Goal: Task Accomplishment & Management: Use online tool/utility

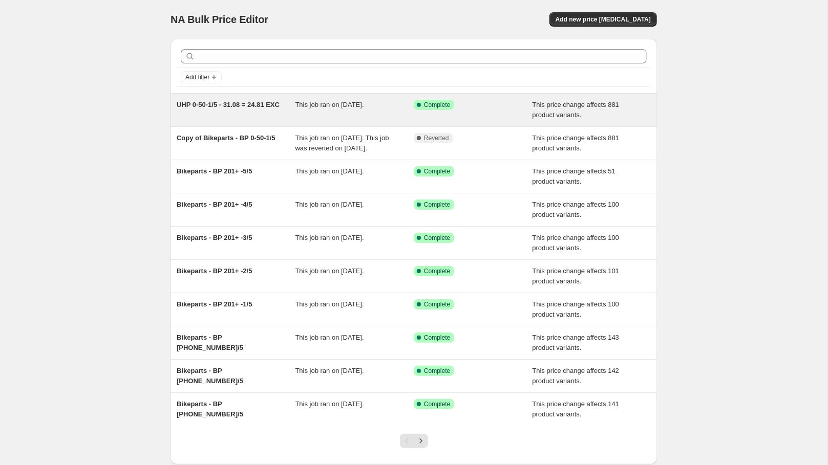
click at [205, 113] on div "UHP 0-50-1/5 - 31.08 = 24.81 EXC" at bounding box center [236, 110] width 119 height 20
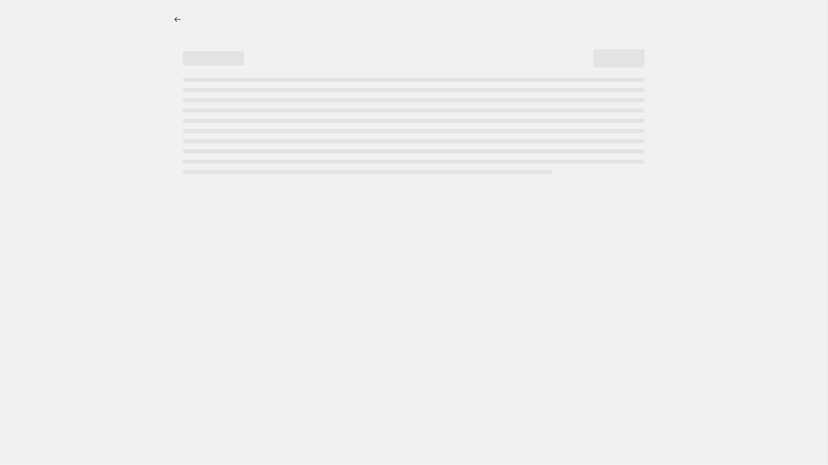
select select "margin"
select select "no_change"
select select "tag"
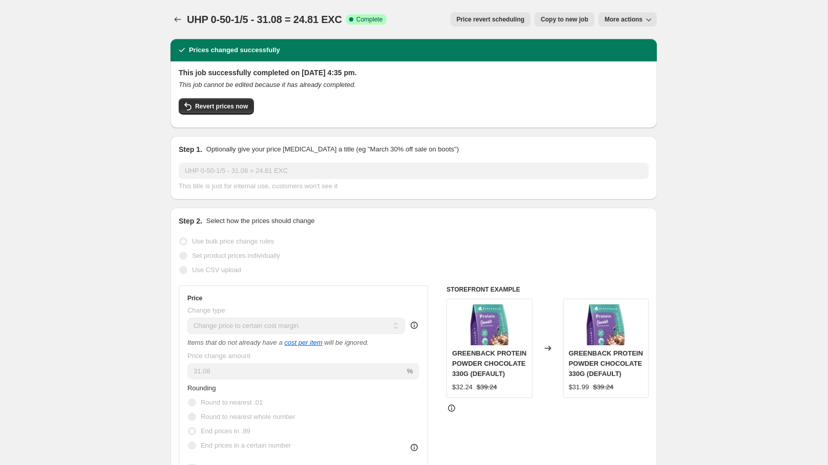
click at [552, 19] on span "Copy to new job" at bounding box center [565, 19] width 48 height 8
select select "margin"
select select "no_change"
select select "tag"
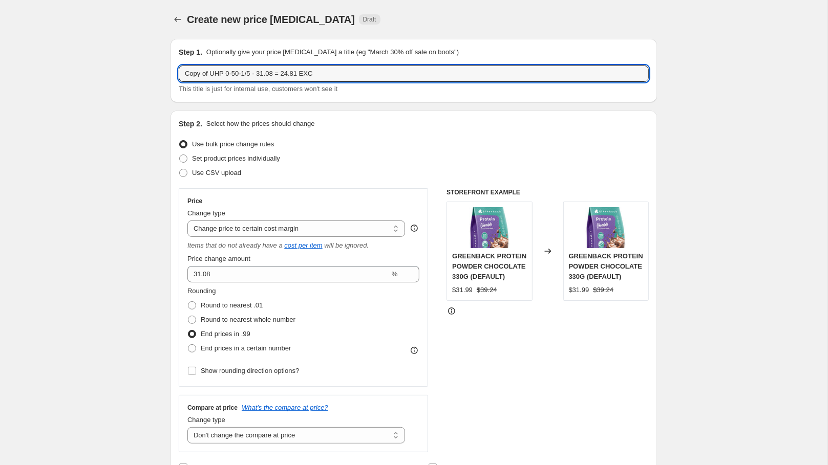
drag, startPoint x: 256, startPoint y: 72, endPoint x: 150, endPoint y: 71, distance: 105.5
paste input "UHP 0-50-2"
drag, startPoint x: 238, startPoint y: 74, endPoint x: 256, endPoint y: 75, distance: 18.4
click at [256, 75] on input "UHP 0-50-2/5 - 31.08 = 24.81 EXC" at bounding box center [414, 74] width 470 height 16
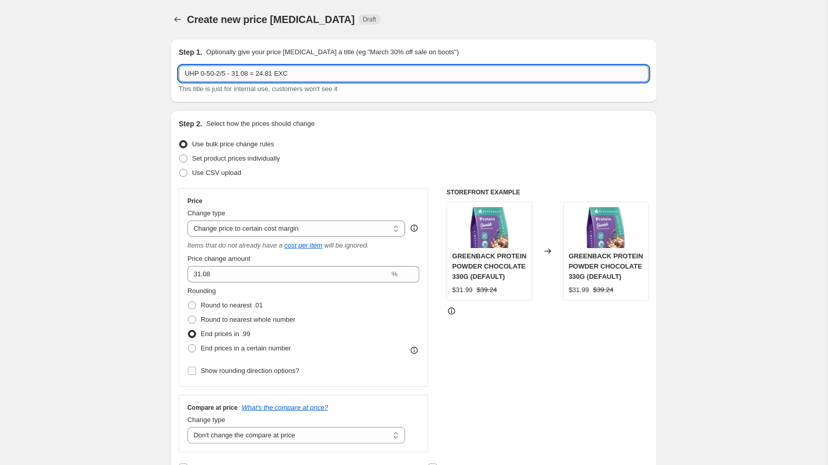
paste input "3.09"
drag, startPoint x: 265, startPoint y: 76, endPoint x: 314, endPoint y: 76, distance: 49.1
click at [314, 76] on input "UHP 0-50-2/5 - 33.09 = 24.81 EXC" at bounding box center [414, 74] width 470 height 16
paste input "7.01%"
type input "UHP 0-50-2/5 - 33.09 = 27.01%"
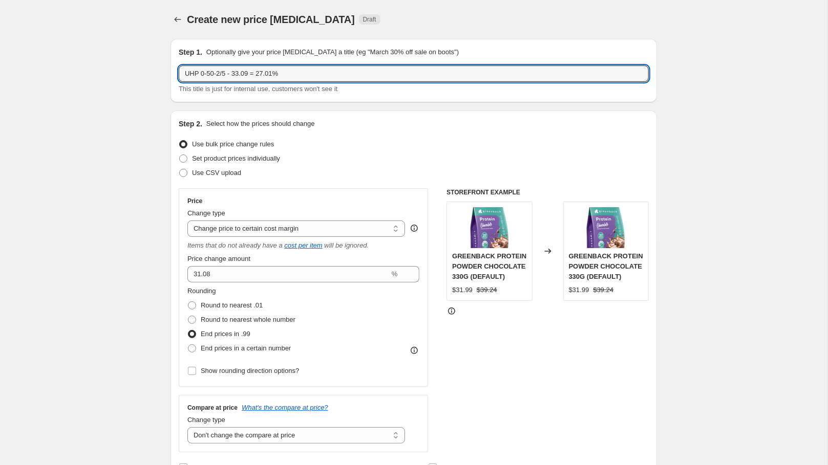
click at [504, 139] on div "Use bulk price change rules" at bounding box center [414, 144] width 470 height 14
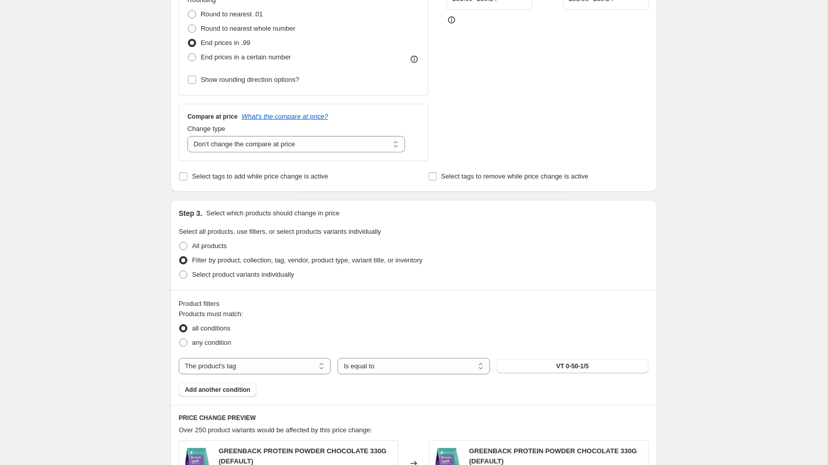
scroll to position [300, 0]
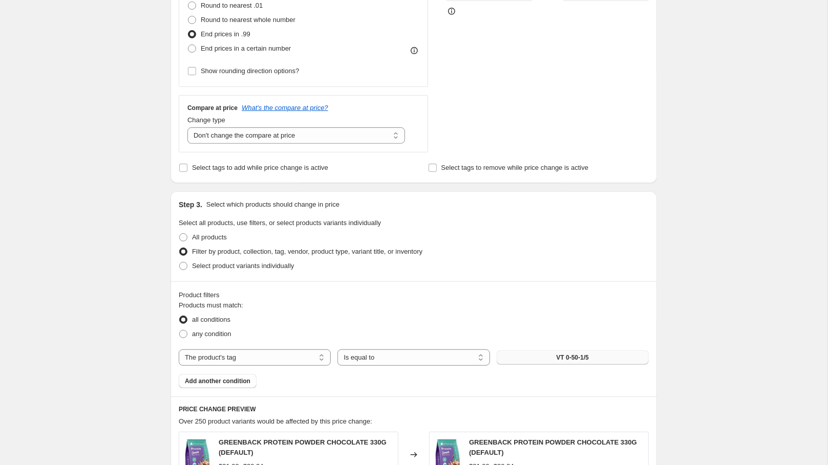
click at [568, 359] on span "VT 0-50-1/5" at bounding box center [572, 358] width 32 height 8
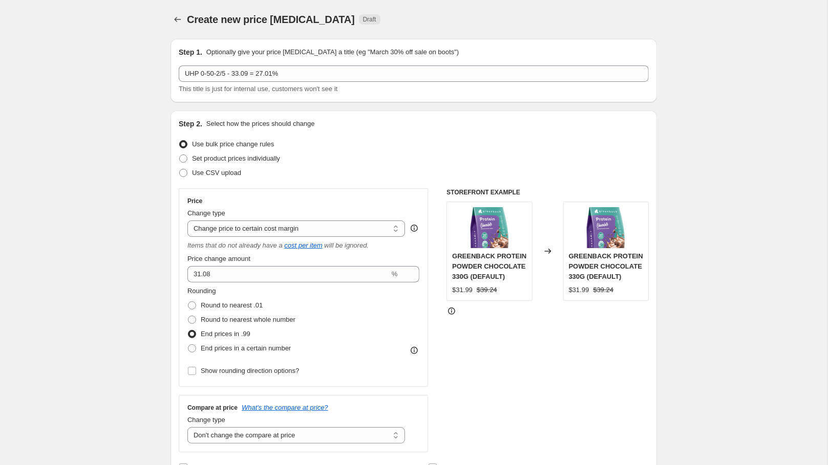
scroll to position [299, 0]
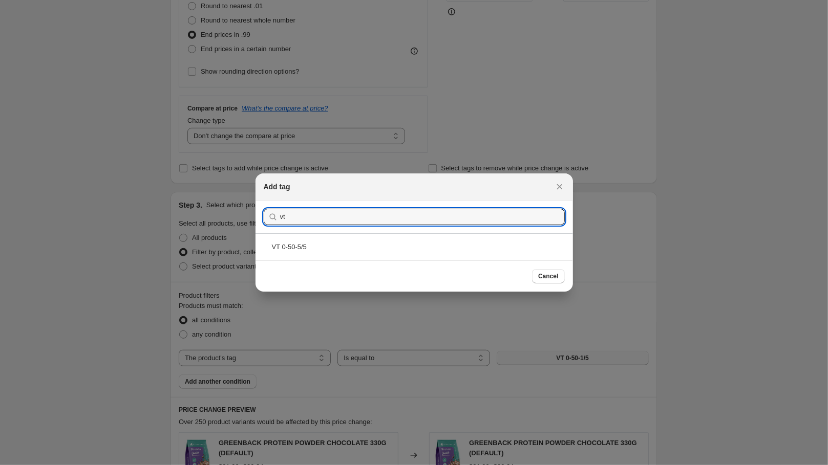
type input "v"
click at [291, 218] on input "VT. 0-50" at bounding box center [422, 217] width 285 height 16
click at [330, 217] on input "VT 0-50" at bounding box center [422, 217] width 285 height 16
click at [316, 216] on input "VT 0-50 - 2/5" at bounding box center [422, 217] width 285 height 16
click at [344, 215] on input "VT 0-502/5" at bounding box center [422, 217] width 285 height 16
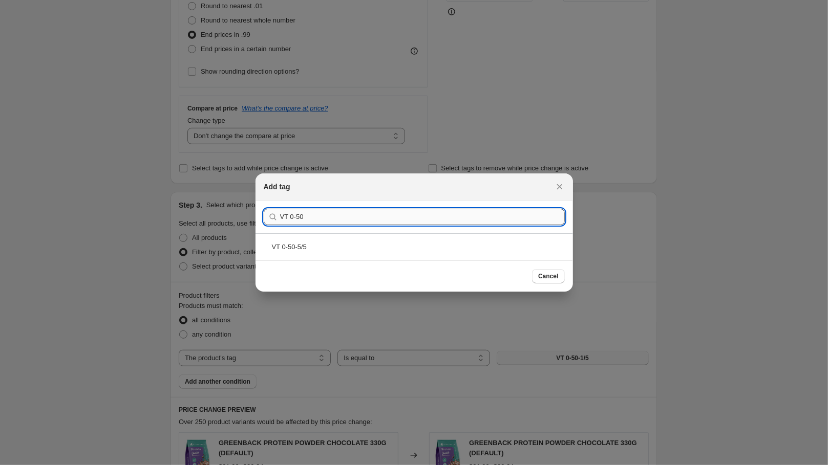
drag, startPoint x: 318, startPoint y: 219, endPoint x: 291, endPoint y: 215, distance: 27.4
click at [291, 215] on input "VT 0-50" at bounding box center [422, 217] width 285 height 16
type input "VT 0-50-2/5"
click at [302, 249] on div "VT 0-50-2/5" at bounding box center [413, 246] width 317 height 27
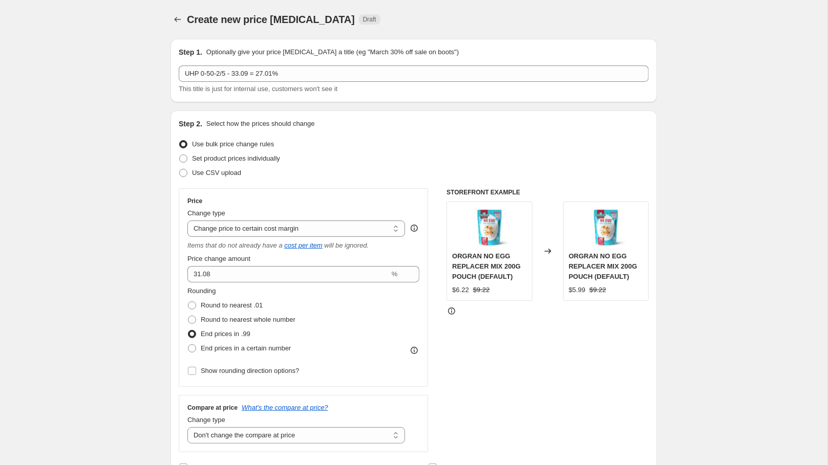
scroll to position [0, 0]
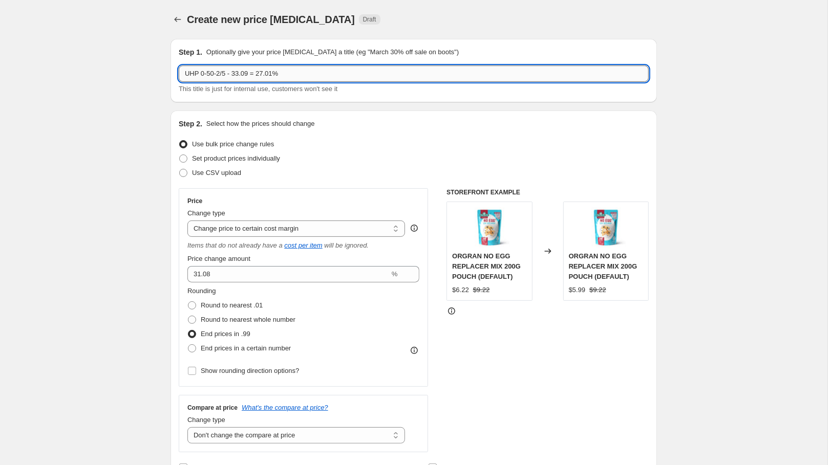
drag, startPoint x: 239, startPoint y: 74, endPoint x: 256, endPoint y: 75, distance: 17.4
click at [256, 75] on input "UHP 0-50-2/5 - 33.09 = 27.01%" at bounding box center [414, 74] width 470 height 16
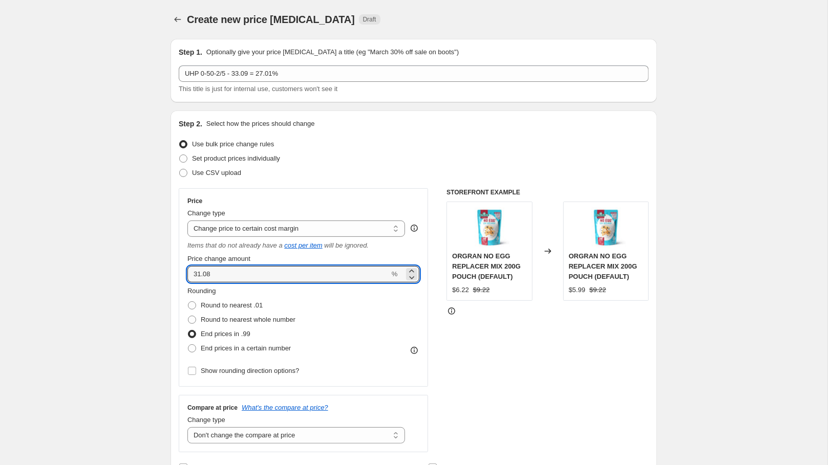
drag, startPoint x: 222, startPoint y: 275, endPoint x: 158, endPoint y: 275, distance: 63.5
type input "33.09"
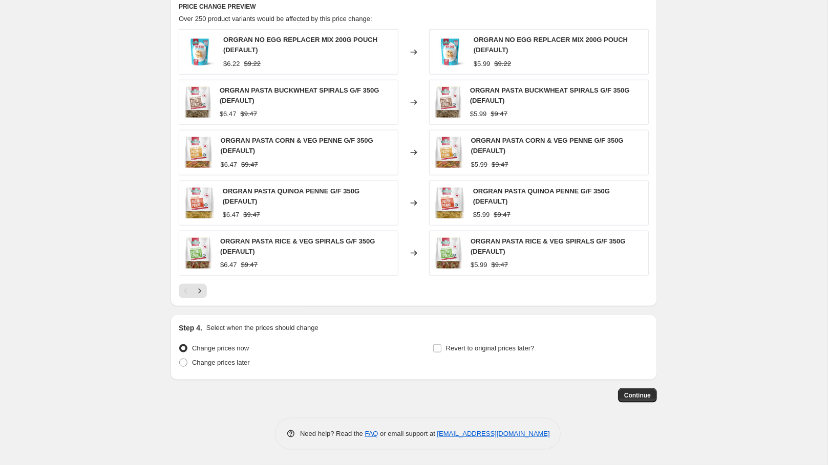
scroll to position [705, 0]
click at [634, 395] on span "Continue" at bounding box center [637, 396] width 27 height 8
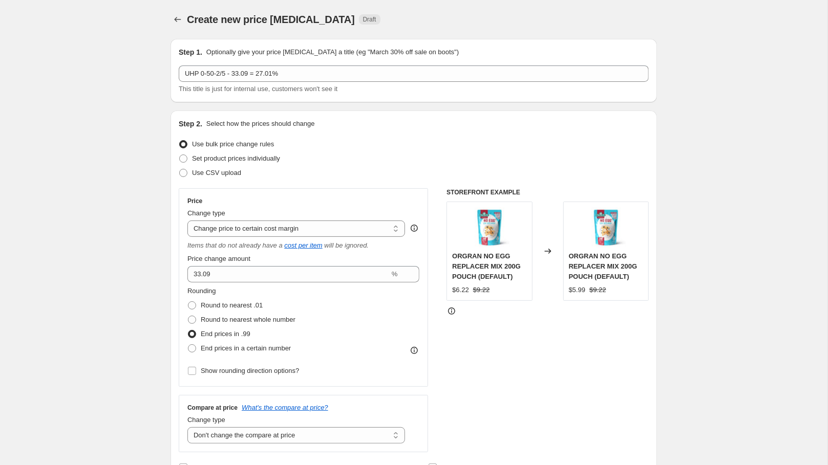
scroll to position [705, 0]
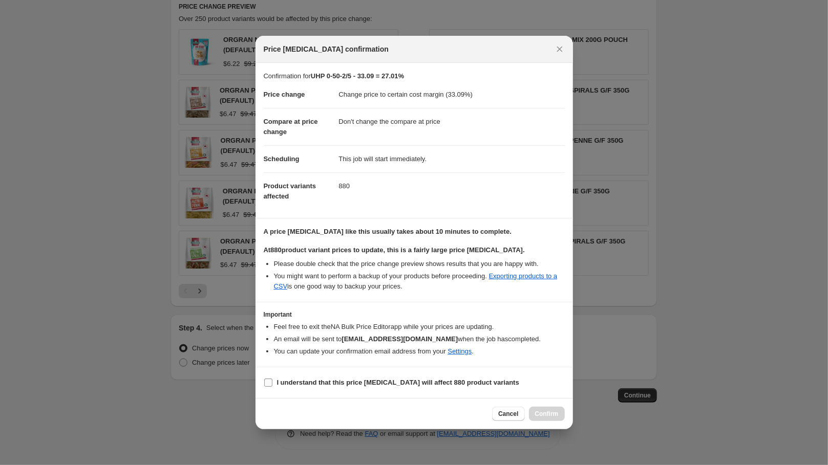
click at [264, 387] on input "I understand that this price [MEDICAL_DATA] will affect 880 product variants" at bounding box center [268, 383] width 8 height 8
checkbox input "true"
click at [511, 418] on span "Cancel" at bounding box center [508, 414] width 20 height 8
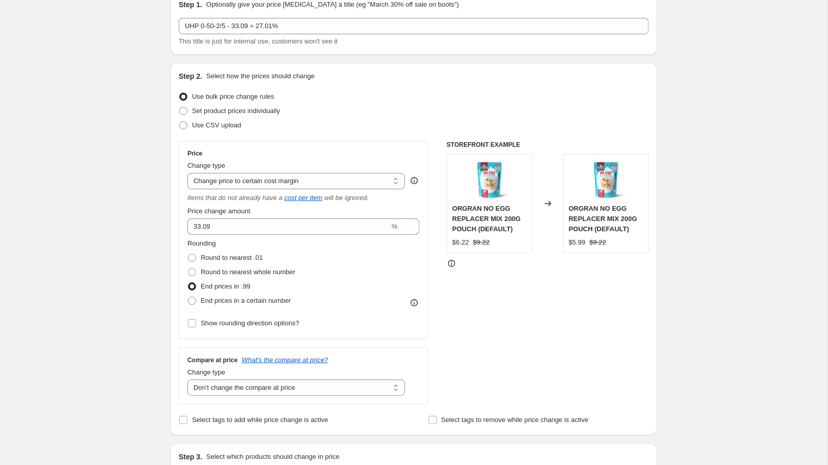
scroll to position [50, 0]
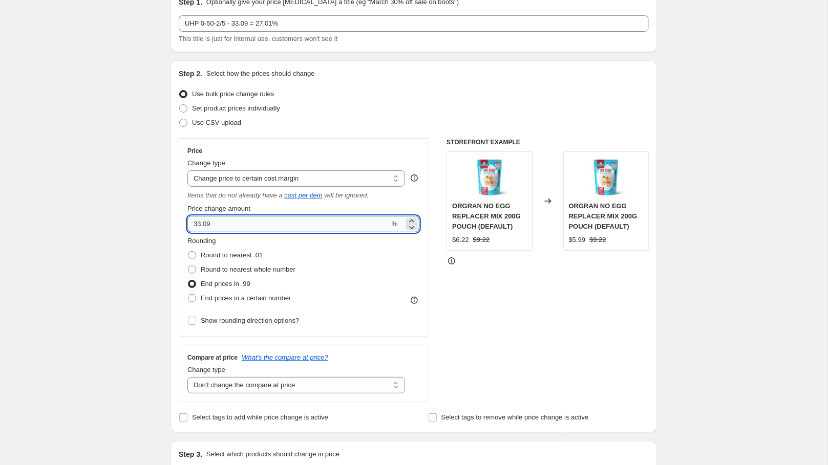
drag, startPoint x: 225, startPoint y: 227, endPoint x: 197, endPoint y: 224, distance: 28.3
click at [197, 224] on input "33.09" at bounding box center [288, 224] width 202 height 16
type input "34.64"
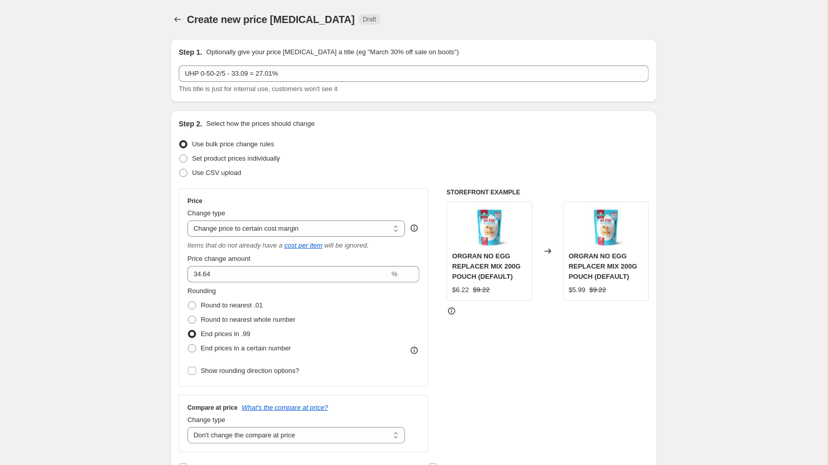
scroll to position [0, 0]
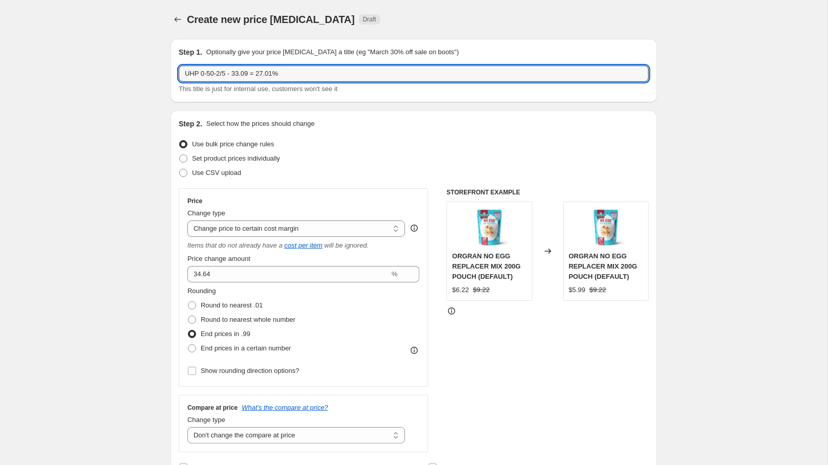
drag, startPoint x: 231, startPoint y: 72, endPoint x: 141, endPoint y: 72, distance: 90.1
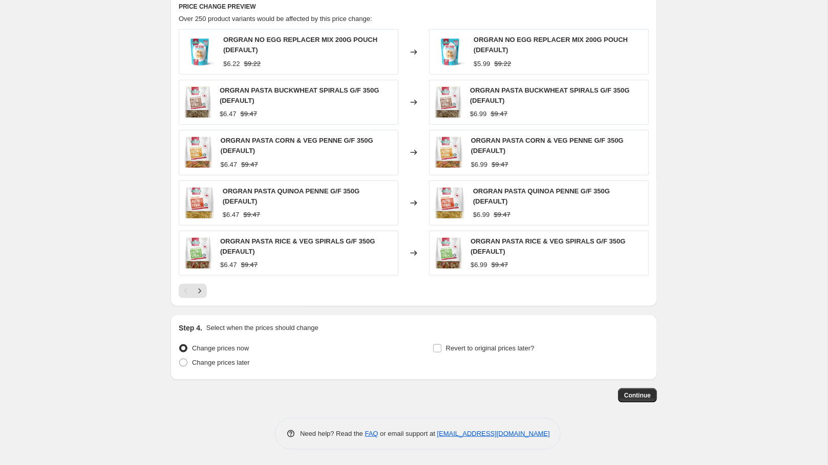
scroll to position [705, 0]
click at [643, 397] on span "Continue" at bounding box center [637, 396] width 27 height 8
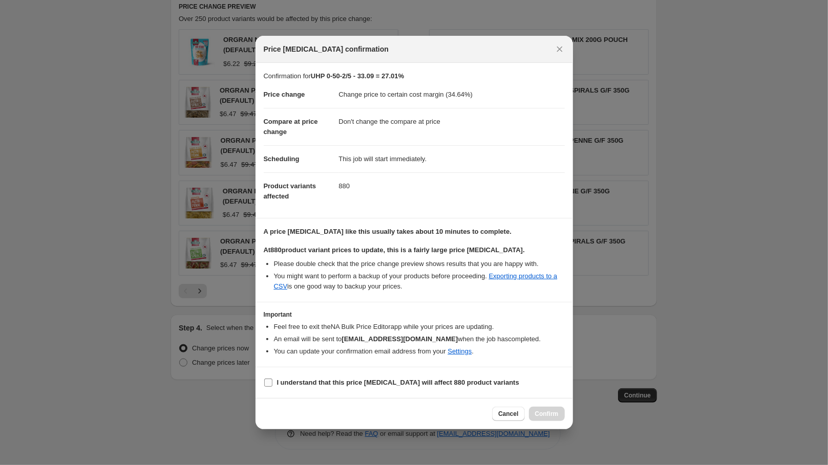
click at [420, 381] on label "I understand that this price [MEDICAL_DATA] will affect 880 product variants" at bounding box center [391, 383] width 255 height 14
click at [272, 381] on input "I understand that this price [MEDICAL_DATA] will affect 880 product variants" at bounding box center [268, 383] width 8 height 8
checkbox input "true"
click at [537, 417] on span "Confirm" at bounding box center [547, 414] width 24 height 8
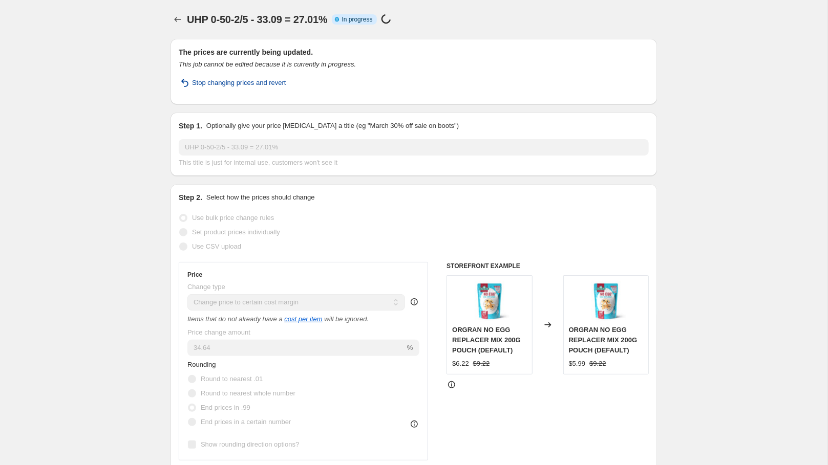
click at [219, 86] on span "Stop changing prices and revert" at bounding box center [239, 83] width 94 height 10
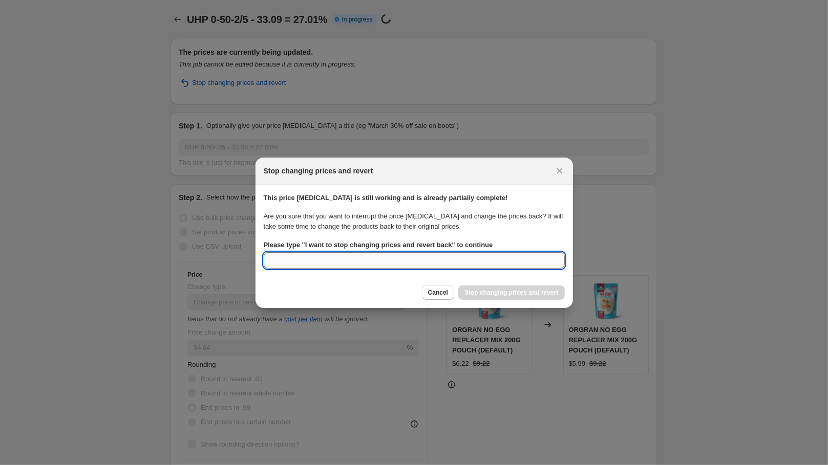
click at [397, 263] on input "Please type " I want to stop changing prices and revert back " to continue" at bounding box center [414, 260] width 301 height 16
type input "stop"
click at [381, 293] on div "Cancel Stop changing prices and revert" at bounding box center [414, 293] width 301 height 14
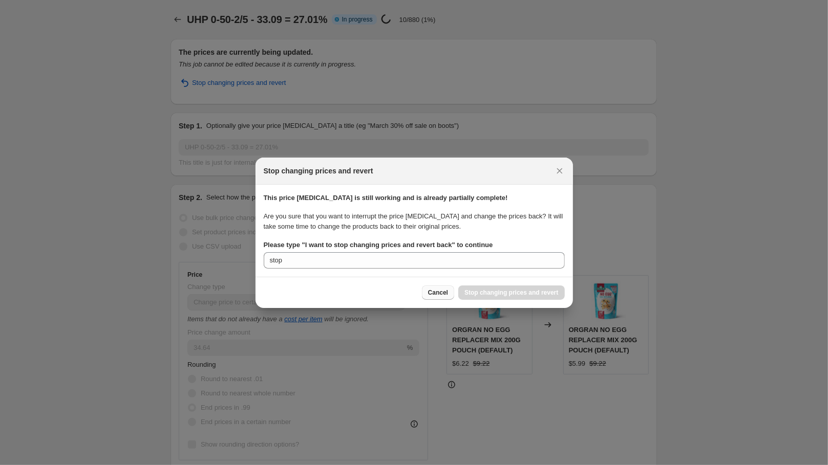
click at [428, 291] on span "Cancel" at bounding box center [438, 293] width 20 height 8
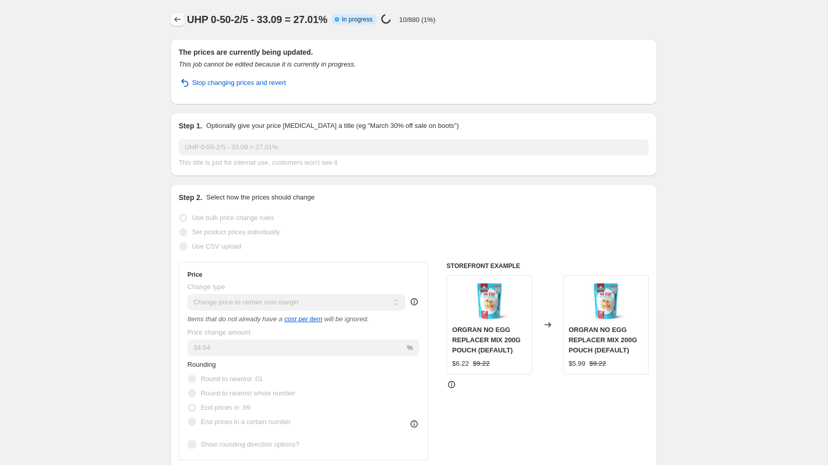
click at [175, 20] on icon "Price change jobs" at bounding box center [178, 19] width 7 height 5
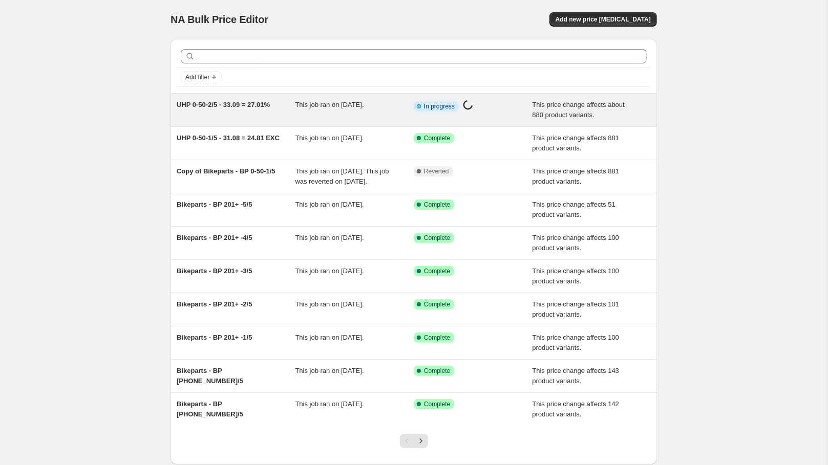
click at [227, 110] on div "UHP 0-50-2/5 - 33.09 = 27.01%" at bounding box center [236, 110] width 119 height 20
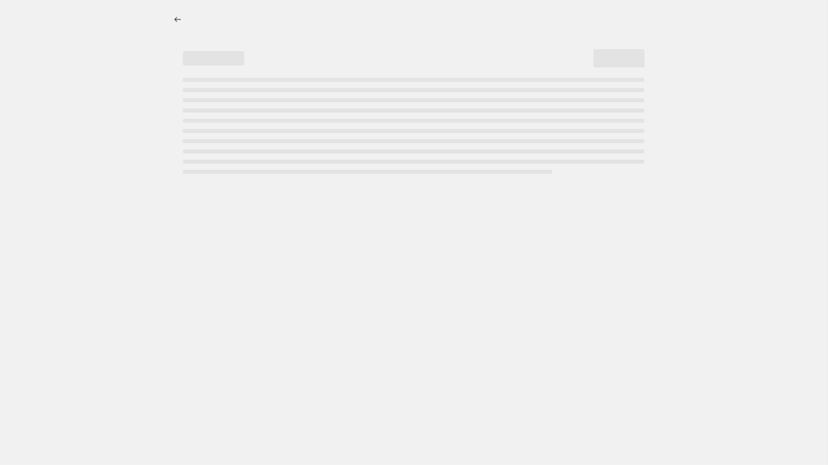
select select "margin"
select select "no_change"
select select "tag"
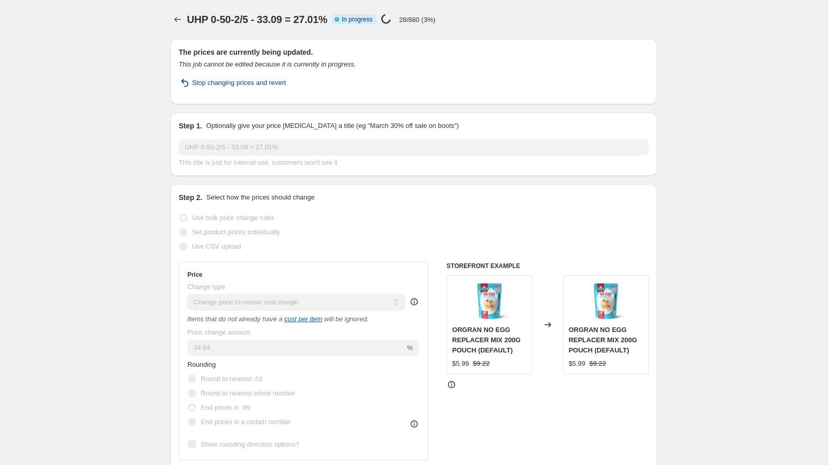
click at [203, 80] on span "Stop changing prices and revert" at bounding box center [239, 83] width 94 height 10
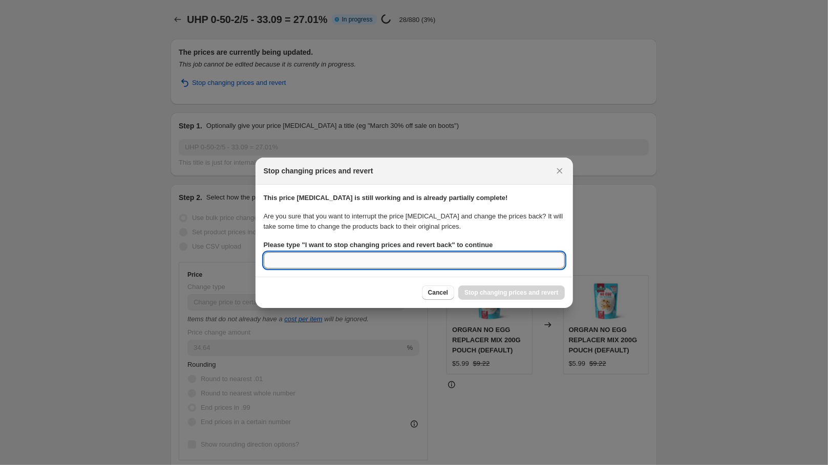
click at [415, 267] on input "Please type " I want to stop changing prices and revert back " to continue" at bounding box center [414, 260] width 301 height 16
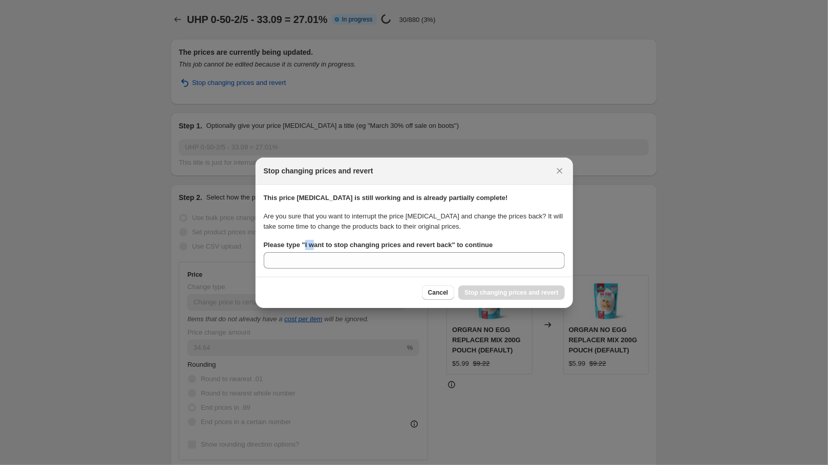
drag, startPoint x: 308, startPoint y: 244, endPoint x: 320, endPoint y: 243, distance: 11.8
click at [320, 243] on b "Please type " I want to stop changing prices and revert back " to continue" at bounding box center [378, 245] width 229 height 8
click at [320, 252] on input "Please type " I want to stop changing prices and revert back " to continue" at bounding box center [414, 260] width 301 height 16
click at [320, 243] on b "Please type " I want to stop changing prices and revert back " to continue" at bounding box center [378, 245] width 229 height 8
click at [320, 252] on input "Please type " I want to stop changing prices and revert back " to continue" at bounding box center [414, 260] width 301 height 16
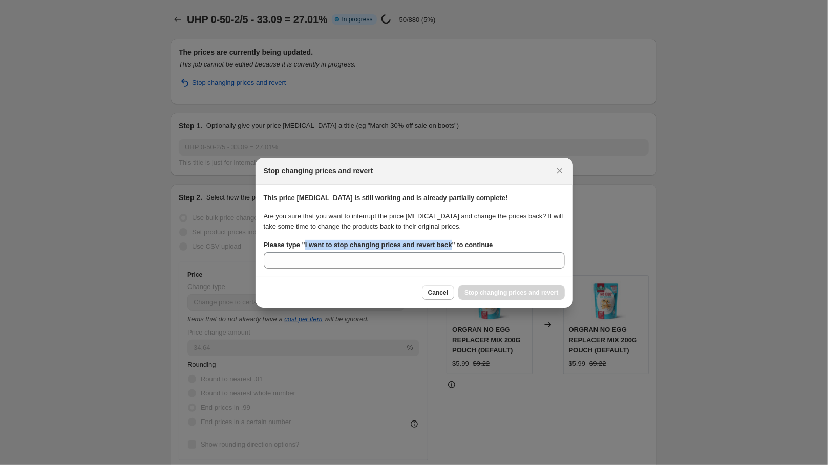
drag, startPoint x: 308, startPoint y: 244, endPoint x: 466, endPoint y: 246, distance: 158.2
click at [466, 246] on b "Please type " I want to stop changing prices and revert back " to continue" at bounding box center [378, 245] width 229 height 8
click at [466, 252] on input "Please type " I want to stop changing prices and revert back " to continue" at bounding box center [414, 260] width 301 height 16
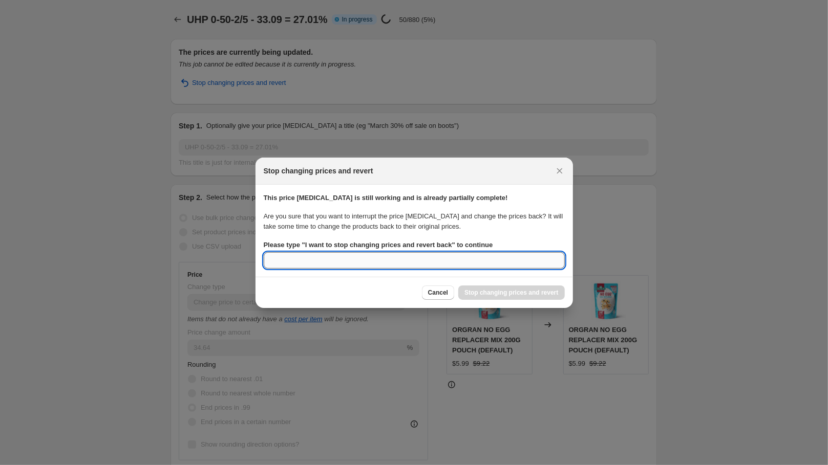
paste input "UHP 0-50-2/5"
drag, startPoint x: 344, startPoint y: 261, endPoint x: 222, endPoint y: 256, distance: 122.4
type input "I want to stop changes and revert back"
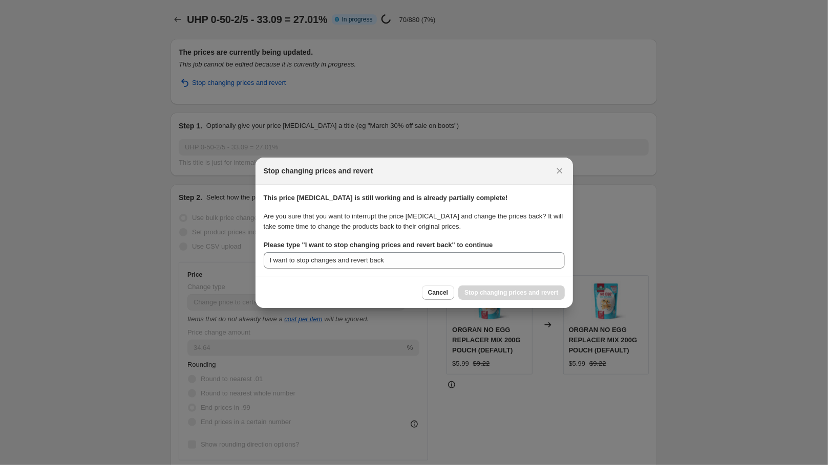
drag, startPoint x: 222, startPoint y: 256, endPoint x: 378, endPoint y: 295, distance: 160.5
click at [378, 295] on div "Cancel Stop changing prices and revert" at bounding box center [414, 293] width 301 height 14
click at [324, 251] on div "Please type " I want to stop changing prices and revert back " to continue I wa…" at bounding box center [414, 254] width 301 height 29
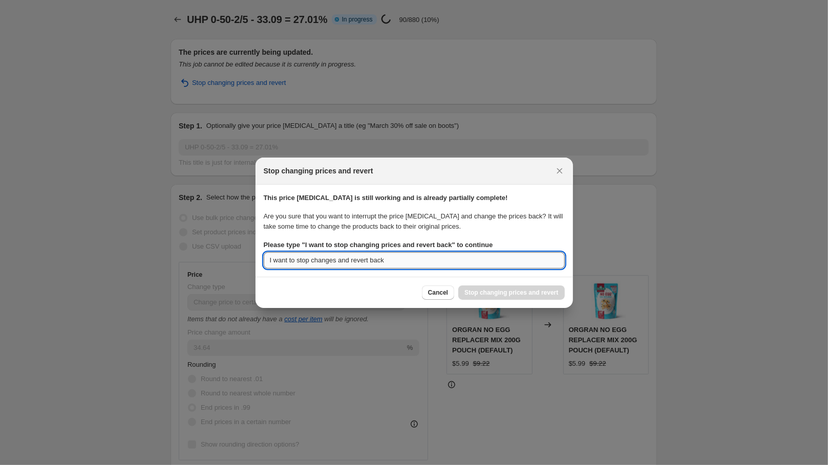
click at [324, 262] on input "I want to stop changes and revert back" at bounding box center [414, 260] width 301 height 16
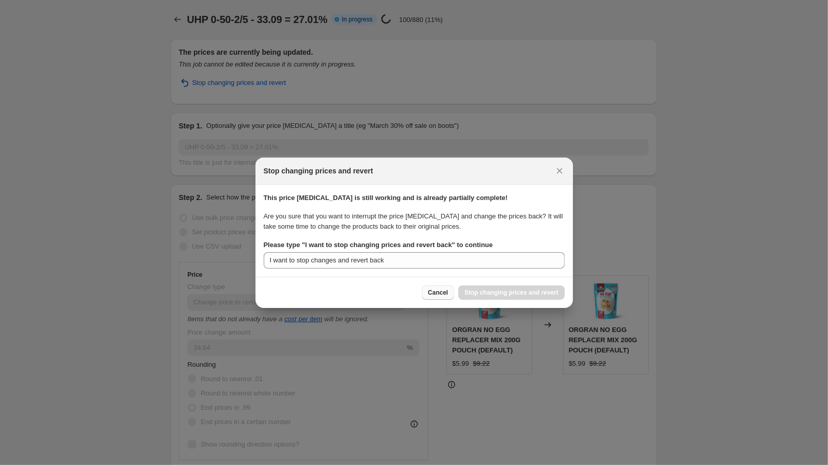
click at [439, 293] on span "Cancel" at bounding box center [438, 293] width 20 height 8
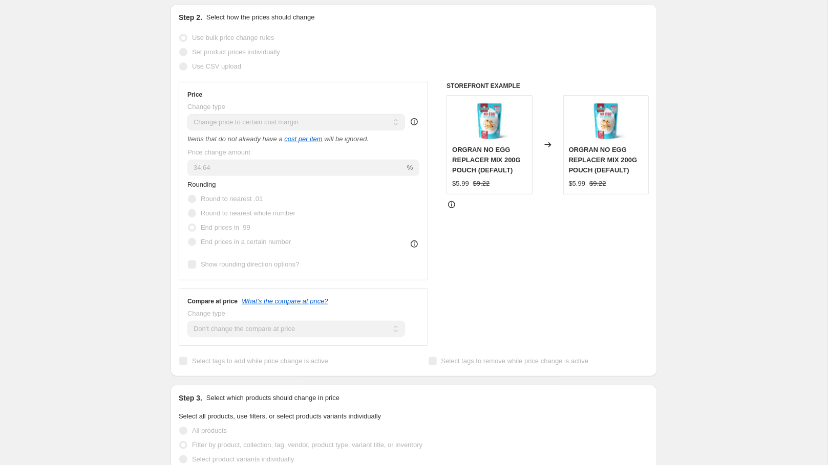
scroll to position [181, 0]
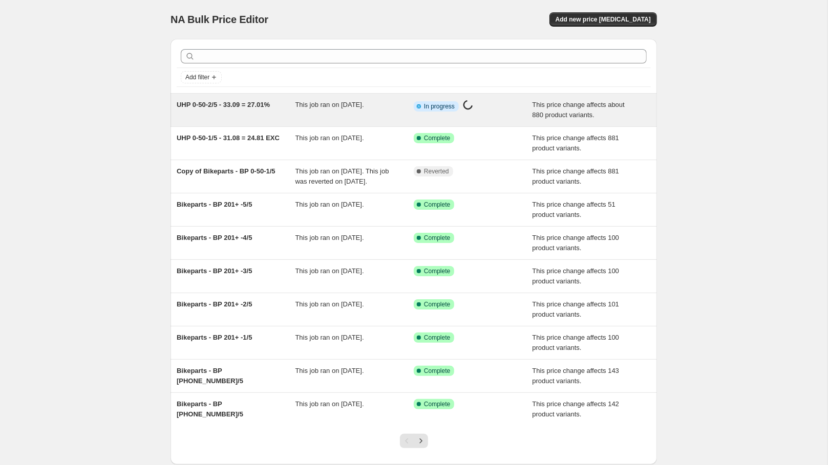
click at [242, 110] on div "UHP 0-50-2/5 - 33.09 = 27.01%" at bounding box center [236, 110] width 119 height 20
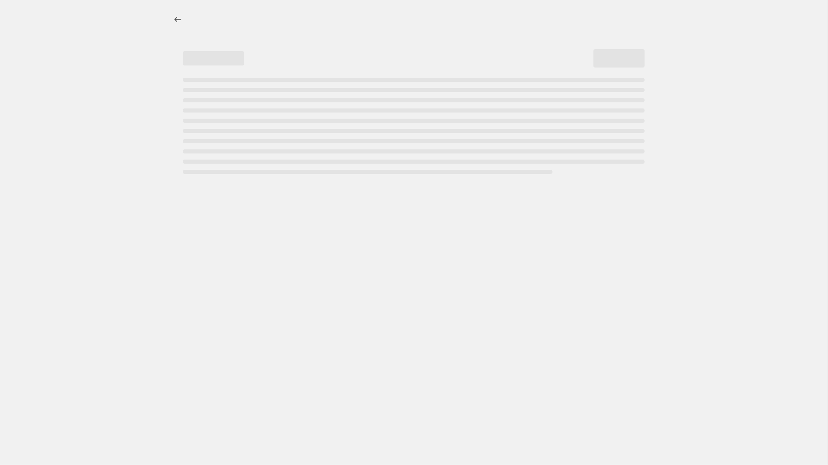
select select "margin"
select select "no_change"
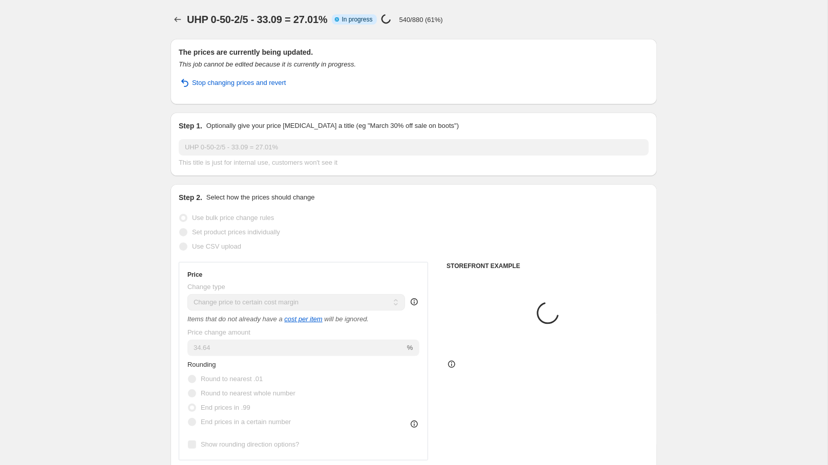
select select "tag"
